Goal: Communication & Community: Answer question/provide support

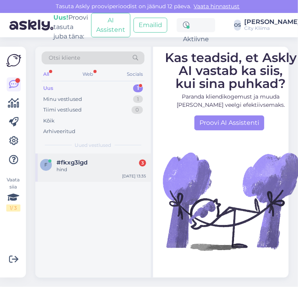
click at [85, 163] on span "#fkxg3lgd" at bounding box center [72, 162] width 31 height 7
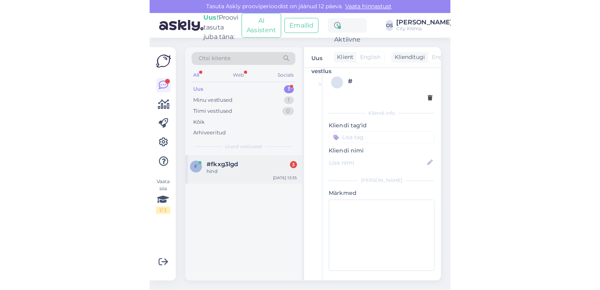
scroll to position [24, 0]
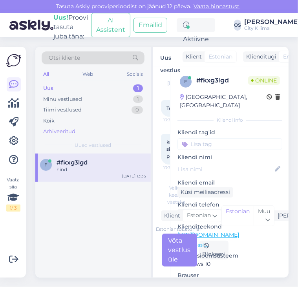
click at [106, 133] on div "Arhiveeritud" at bounding box center [93, 131] width 103 height 11
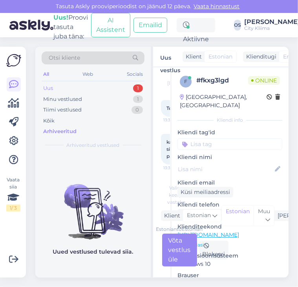
click at [61, 87] on div "Uus 1" at bounding box center [93, 88] width 103 height 11
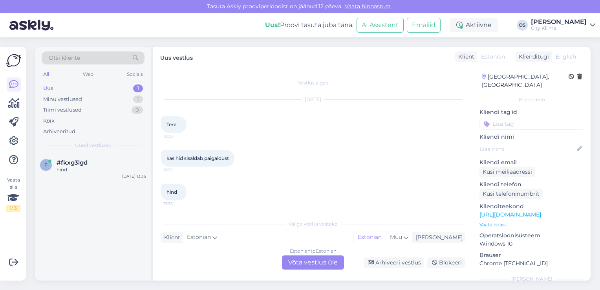
scroll to position [39, 0]
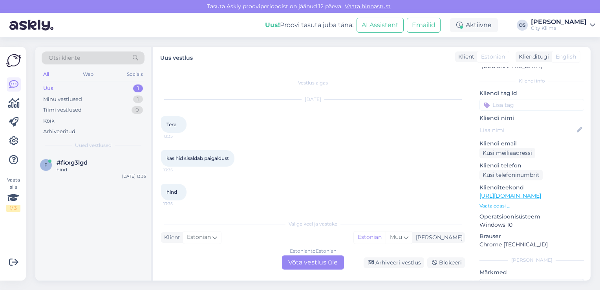
click at [298, 202] on p "Vaata edasi ..." at bounding box center [532, 205] width 105 height 7
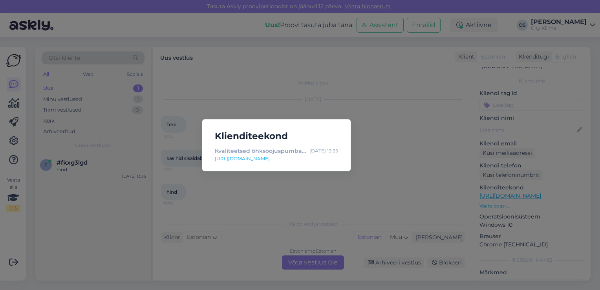
click at [298, 160] on a=140"] "[URL][DOMAIN_NAME]" at bounding box center [276, 158] width 123 height 7
click at [298, 196] on div "Klienditeekond Kvaliteetsed õhksoojuspumbad tuntud tootjatelt Midea & Daikin | …" at bounding box center [300, 145] width 600 height 290
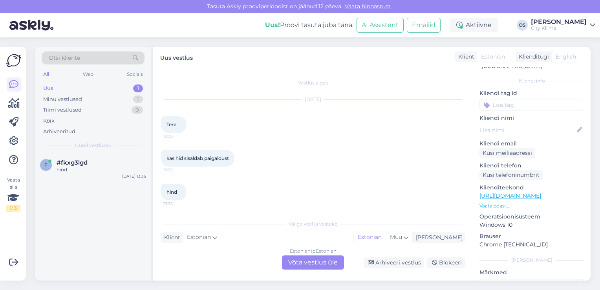
click at [298, 264] on div "Estonian to Estonian Võta vestlus üle" at bounding box center [313, 262] width 62 height 14
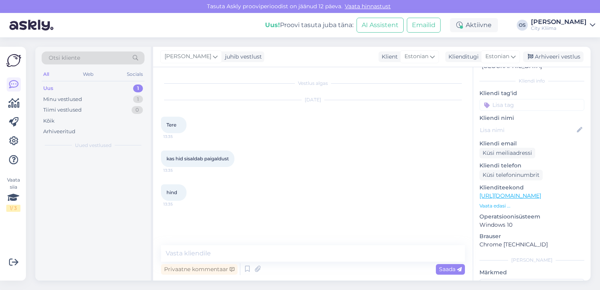
scroll to position [0, 0]
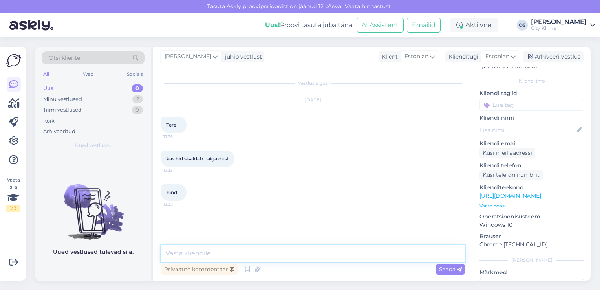
click at [225, 252] on textarea at bounding box center [313, 253] width 304 height 16
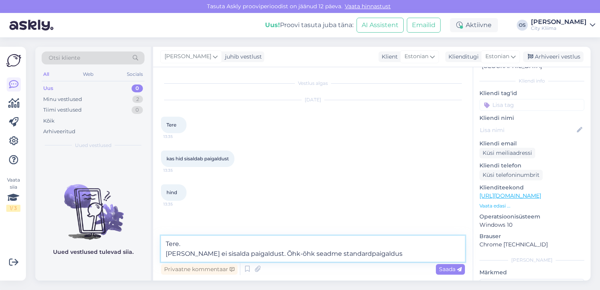
click at [168, 255] on textarea "Tere. [PERSON_NAME] ei sisalda paigaldust. Õhk-õhk seadme standardpaigaldus" at bounding box center [313, 249] width 304 height 26
click at [298, 254] on textarea "Tere. [PERSON_NAME] hind ei sisalda paigaldust. Õhk-õhk seadme standardpaigaldus" at bounding box center [313, 249] width 304 height 26
type textarea "Tere. [PERSON_NAME] hind ei sisalda paigaldust. Õhk-õhk seadme standardpaigaldu…"
click at [298, 269] on span "Saada" at bounding box center [450, 269] width 23 height 7
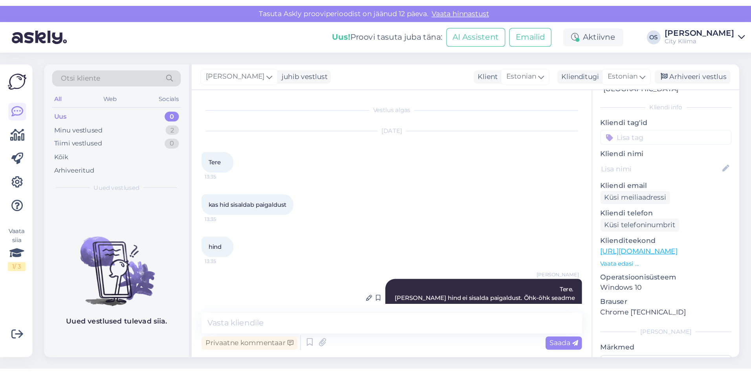
scroll to position [19, 0]
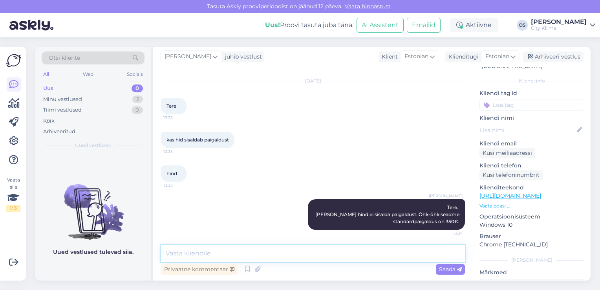
click at [259, 256] on textarea at bounding box center [313, 253] width 304 height 16
click at [247, 250] on textarea at bounding box center [313, 253] width 304 height 16
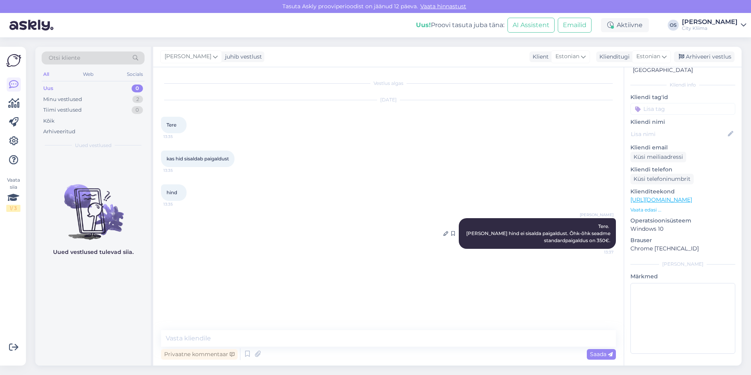
scroll to position [27, 0]
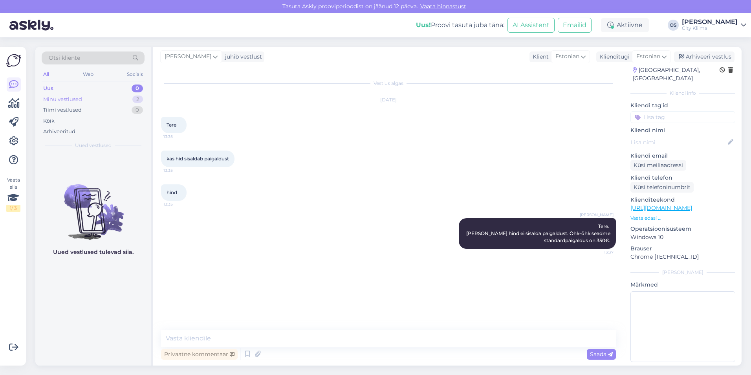
click at [60, 97] on div "Minu vestlused" at bounding box center [62, 99] width 39 height 8
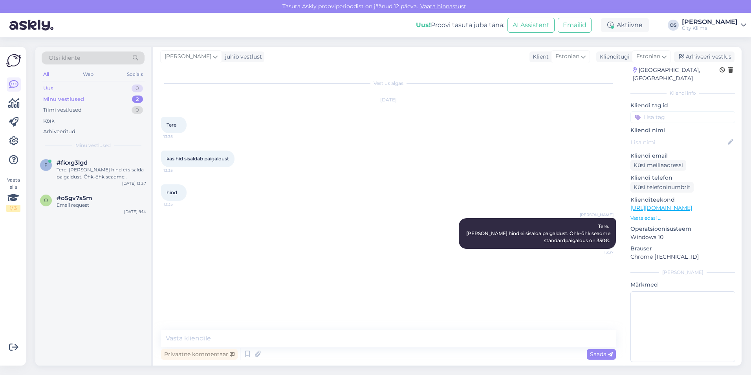
click at [52, 90] on div "Uus" at bounding box center [48, 88] width 10 height 8
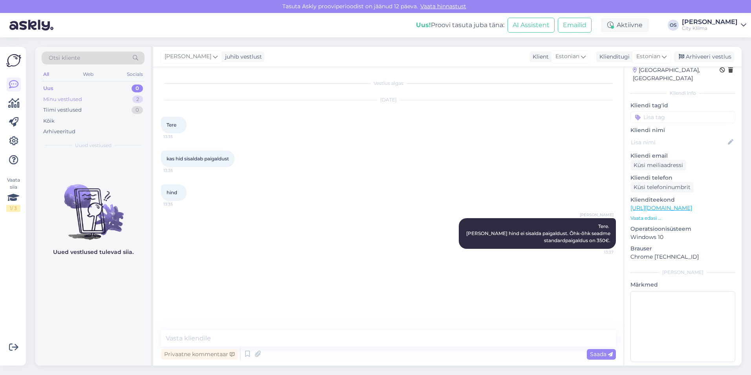
click at [53, 95] on div "Minu vestlused" at bounding box center [62, 99] width 39 height 8
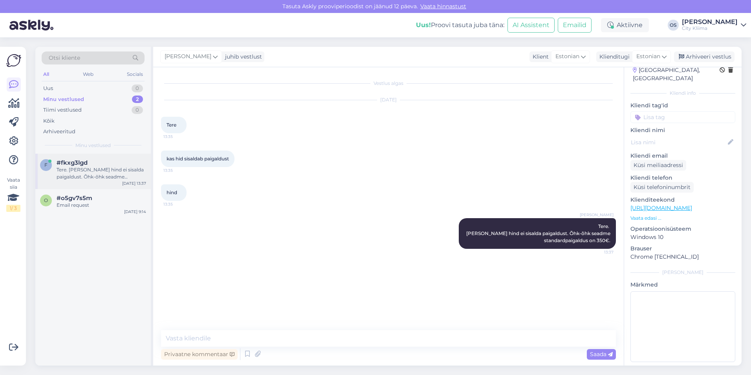
click at [83, 174] on div "Tere. [PERSON_NAME] hind ei sisalda paigaldust. Õhk-õhk seadme standardpaigaldu…" at bounding box center [102, 173] width 90 height 14
click at [81, 202] on div "Email request" at bounding box center [102, 205] width 90 height 7
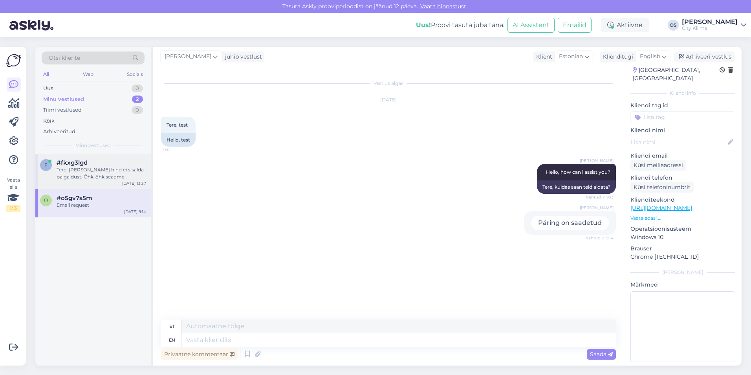
click at [82, 182] on div "f #fkxg3lgd Tere. [PERSON_NAME] hind ei sisalda paigaldust. Õhk-õhk seadme stan…" at bounding box center [92, 171] width 115 height 35
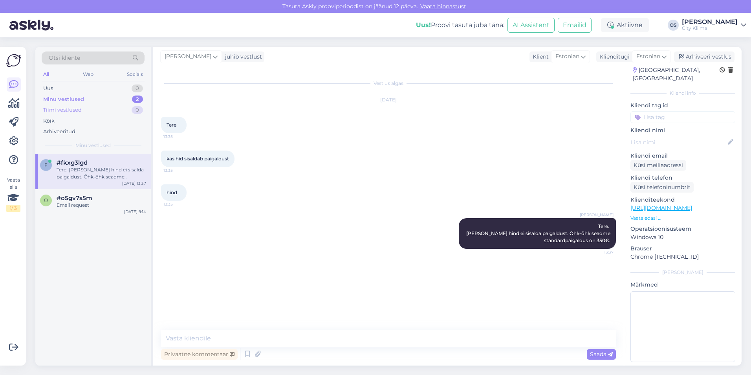
click at [70, 113] on div "Tiimi vestlused" at bounding box center [62, 110] width 38 height 8
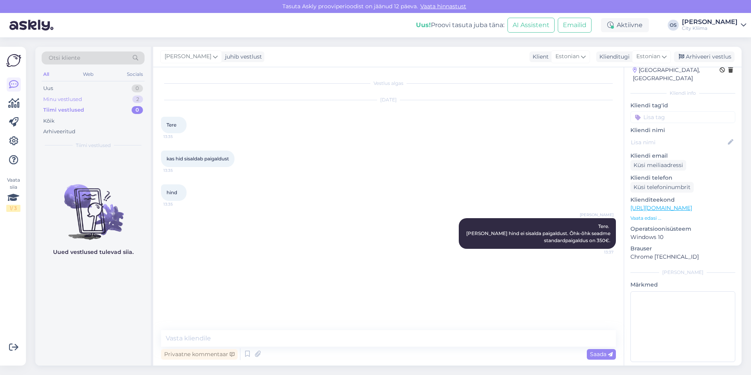
click at [68, 103] on div "Minu vestlused 2" at bounding box center [93, 99] width 103 height 11
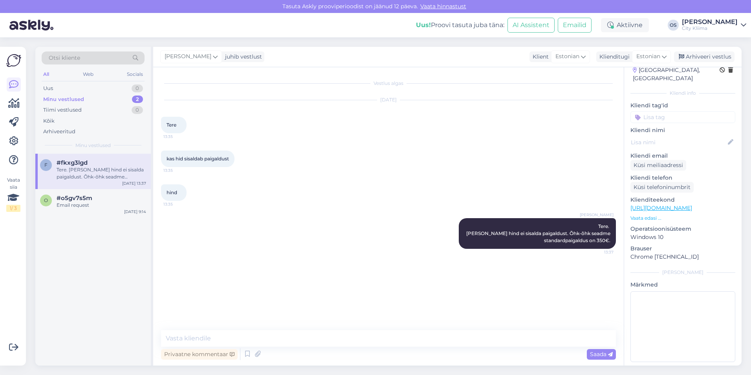
click at [123, 249] on div "f #fkxg3lgd Tere. [PERSON_NAME] hind ei sisalda paigaldust. Õhk-õhk seadme stan…" at bounding box center [92, 260] width 115 height 212
